Goal: Learn about a topic: Learn about a topic

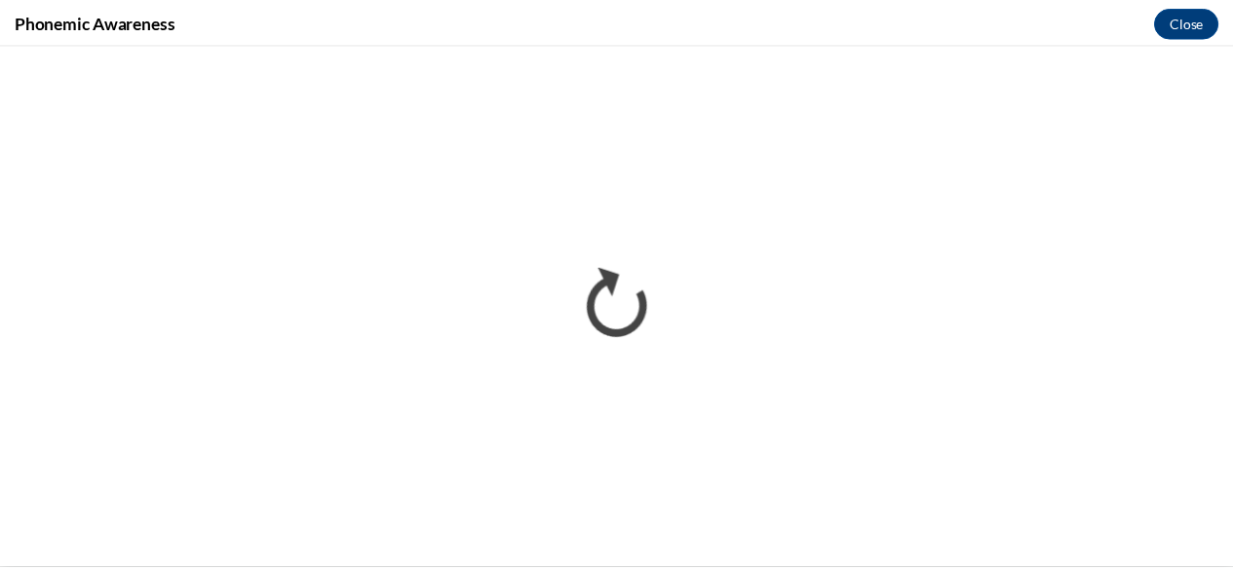
scroll to position [1115, 0]
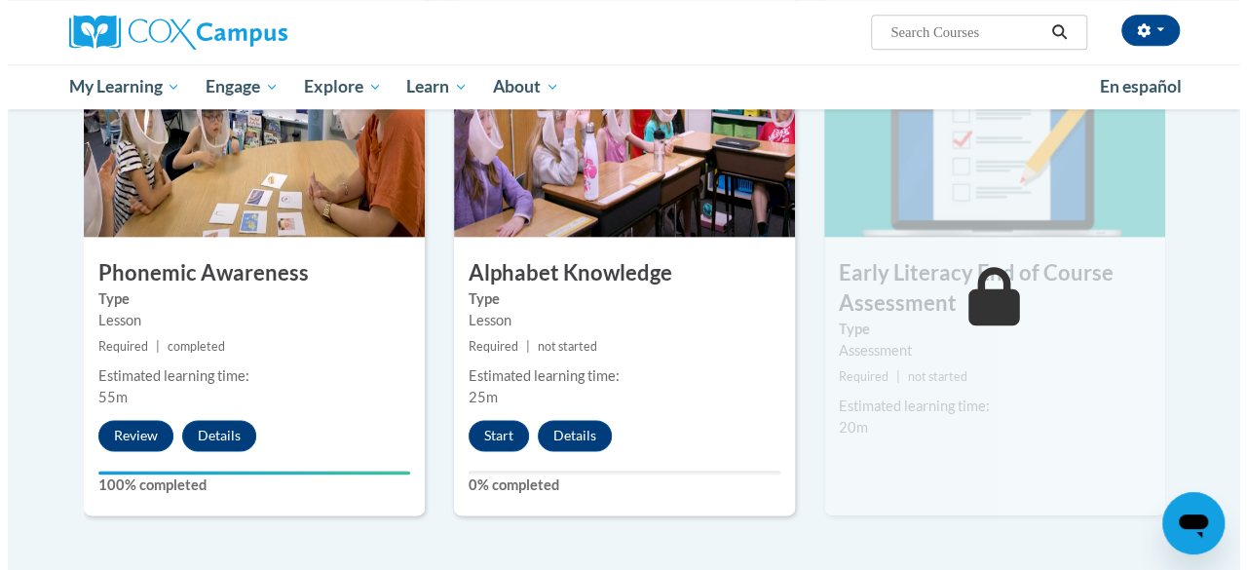
scroll to position [1000, 0]
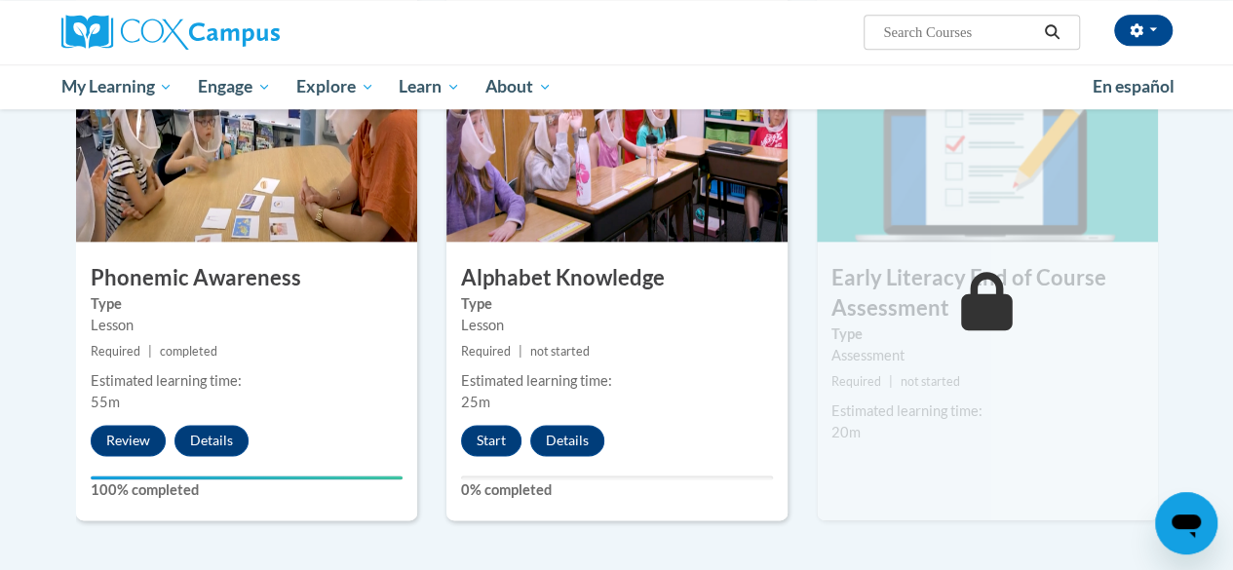
drag, startPoint x: 0, startPoint y: 0, endPoint x: 1224, endPoint y: 367, distance: 1277.9
click at [506, 418] on div "5 Alphabet Knowledge Type Lesson Required | not started Estimated learning time…" at bounding box center [616, 284] width 341 height 474
click at [492, 426] on button "Start" at bounding box center [491, 440] width 60 height 31
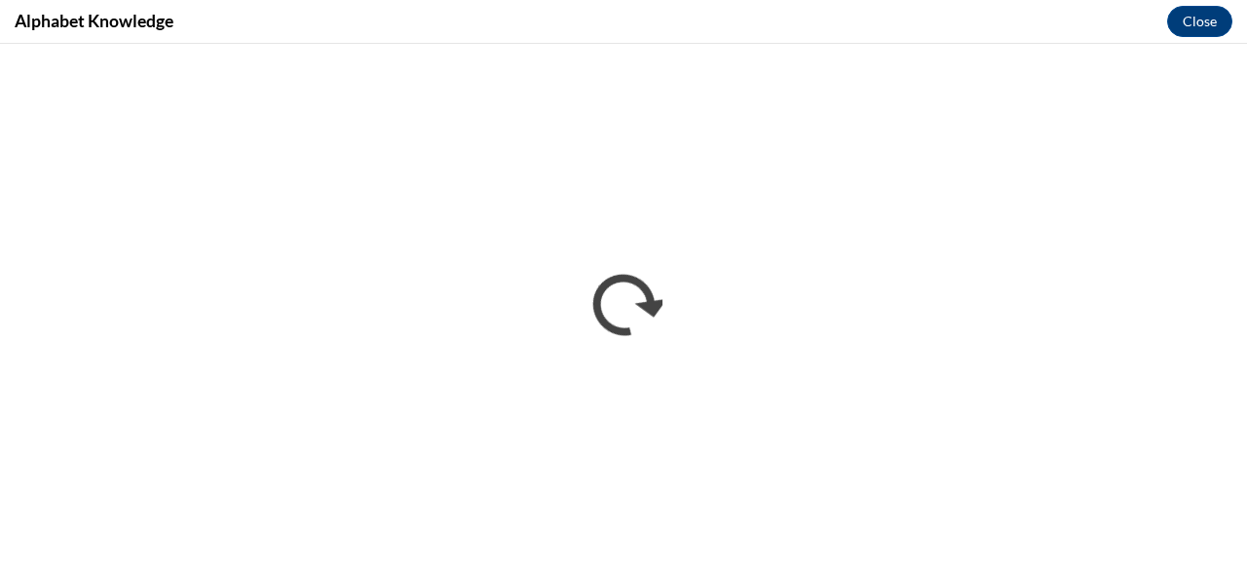
scroll to position [0, 0]
drag, startPoint x: 1246, startPoint y: 1, endPoint x: 669, endPoint y: 21, distance: 578.2
click at [669, 21] on div "Alphabet Knowledge Close" at bounding box center [623, 22] width 1247 height 44
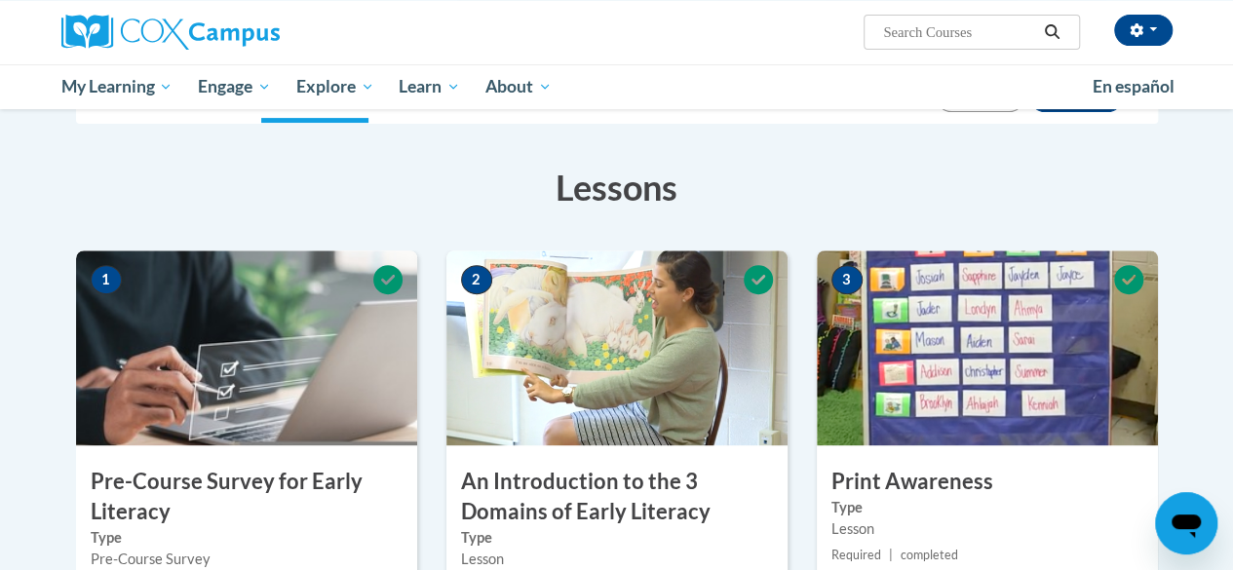
scroll to position [122, 0]
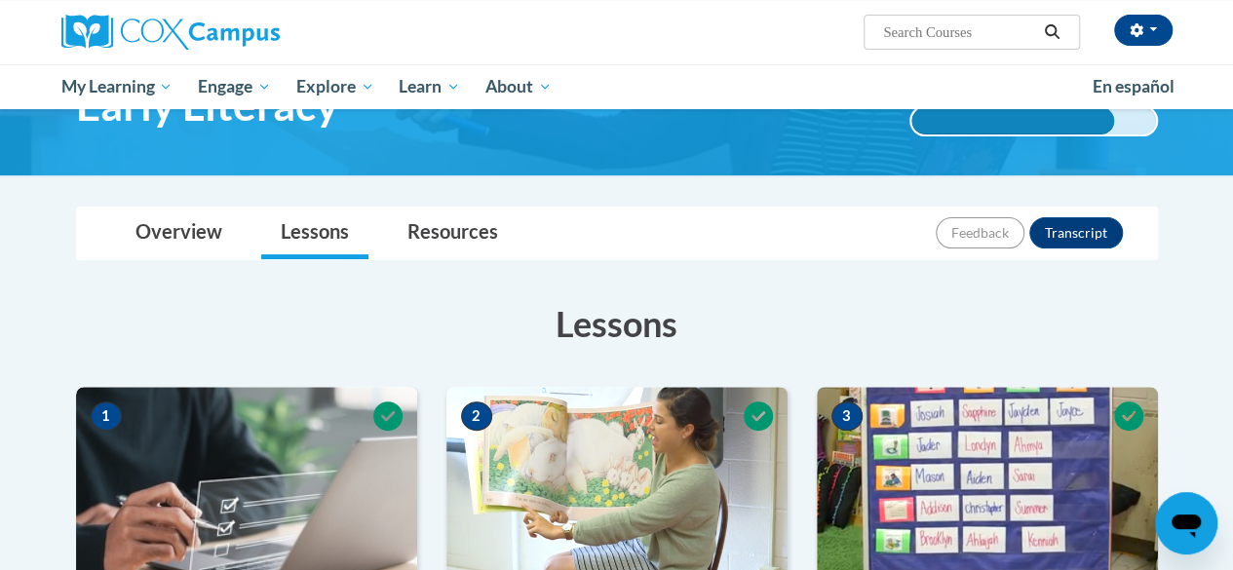
drag, startPoint x: 0, startPoint y: 0, endPoint x: 1193, endPoint y: 117, distance: 1198.5
click at [1193, 117] on html "[PERSON_NAME] ([GEOGRAPHIC_DATA]/[GEOGRAPHIC_DATA] UTC-05:00) My Profile Inbox …" at bounding box center [616, 163] width 1233 height 570
